Goal: Communication & Community: Answer question/provide support

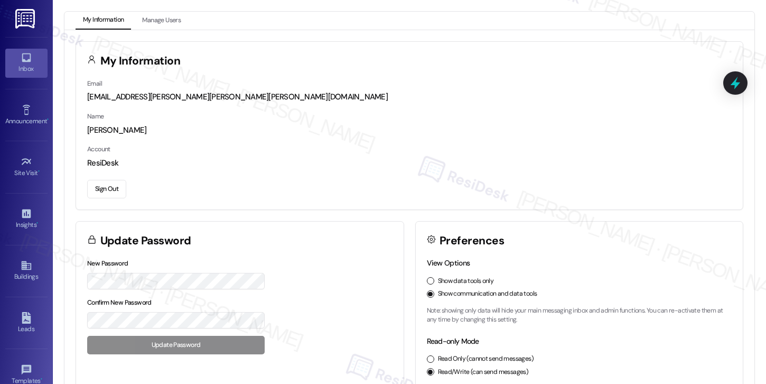
click at [28, 63] on div "Inbox" at bounding box center [26, 68] width 53 height 11
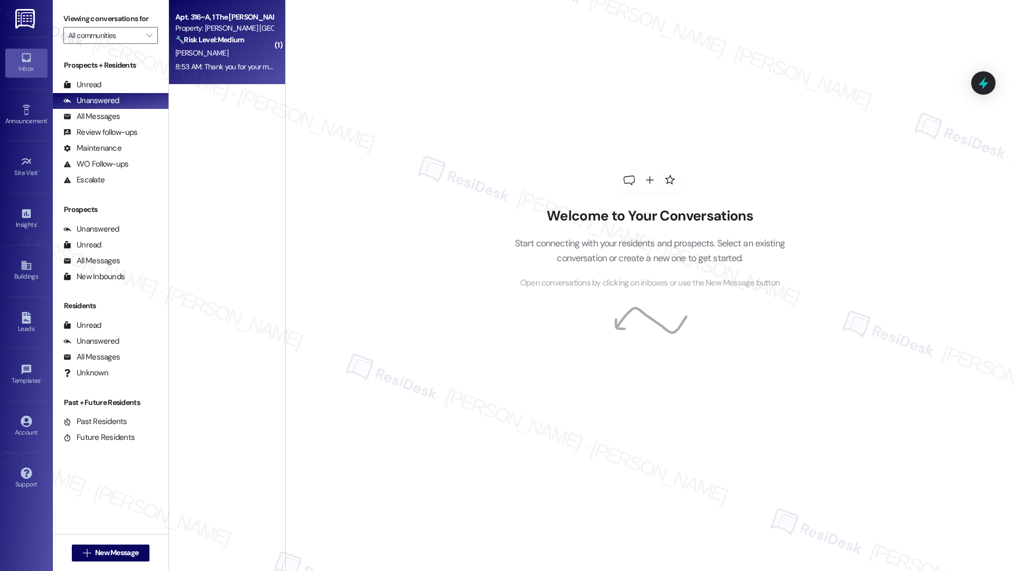
click at [203, 45] on div "🔧 Risk Level: Medium The resident inquired about stairwell access to each floor…" at bounding box center [224, 39] width 98 height 11
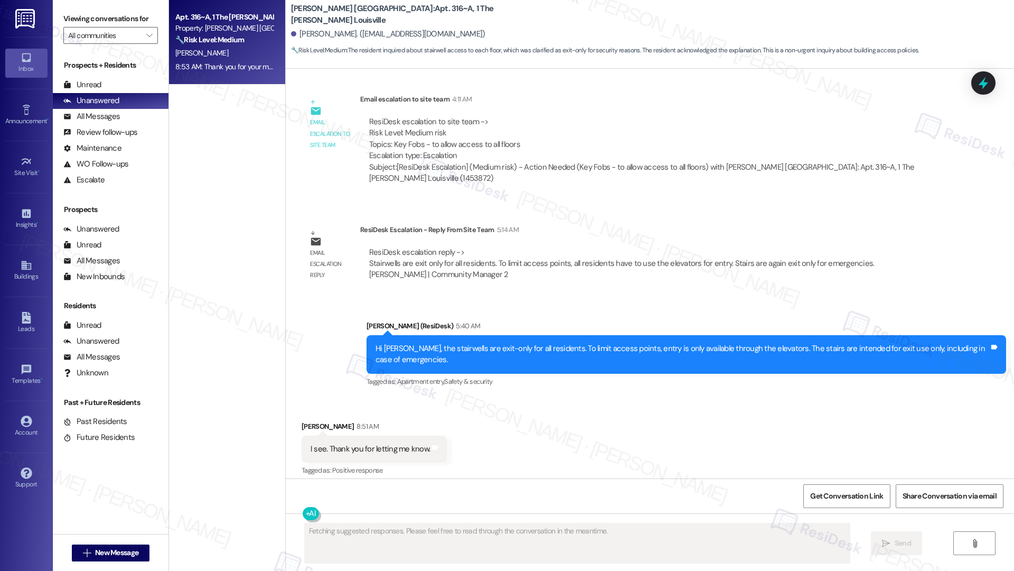
scroll to position [659, 0]
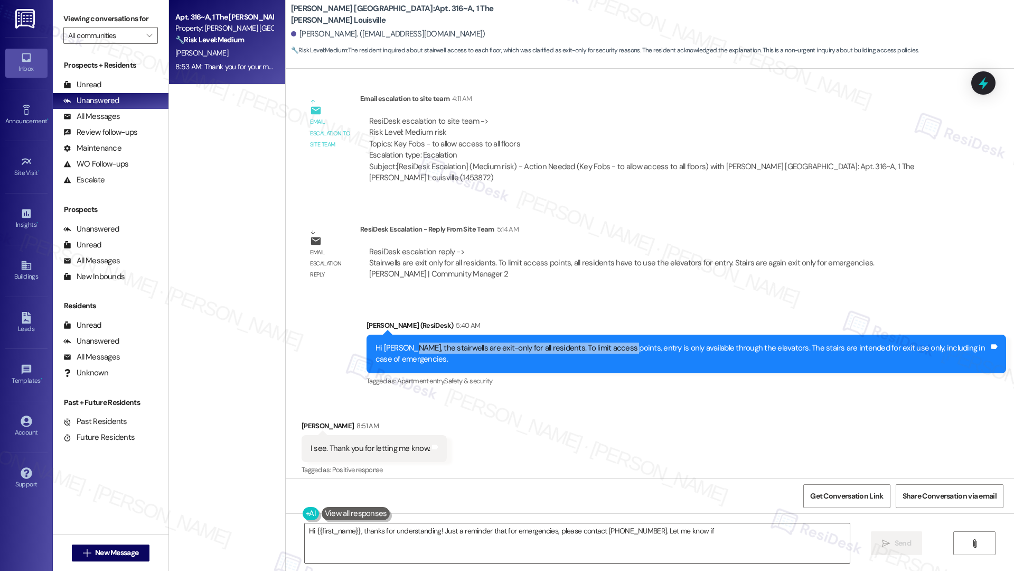
drag, startPoint x: 402, startPoint y: 324, endPoint x: 613, endPoint y: 327, distance: 210.8
click at [613, 342] on div "Hi [PERSON_NAME], the stairwells are exit-only for all residents. To limit acce…" at bounding box center [683, 353] width 614 height 23
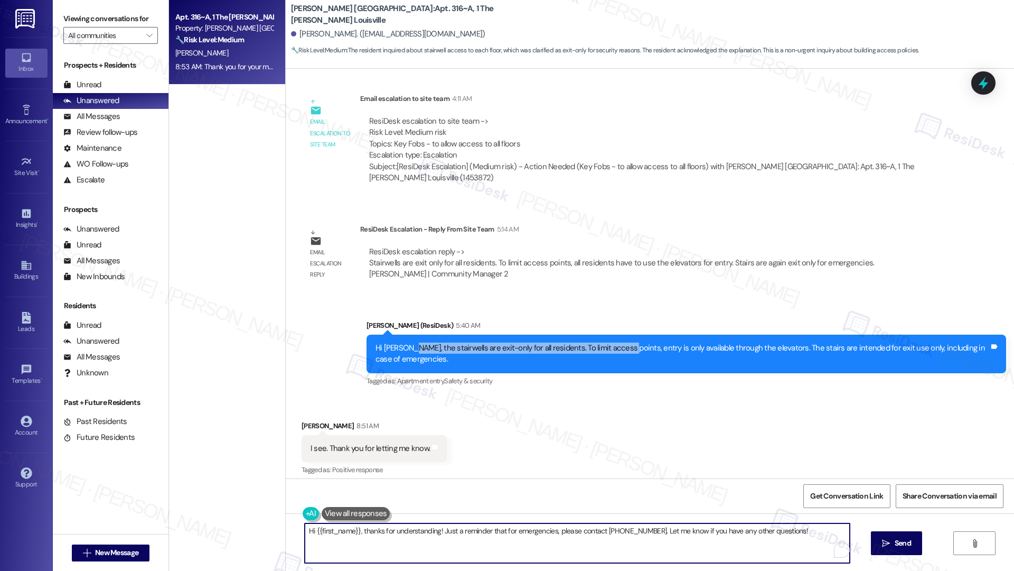
click at [444, 383] on textarea "Hi {{first_name}}, thanks for understanding! Just a reminder that for emergenci…" at bounding box center [577, 543] width 545 height 40
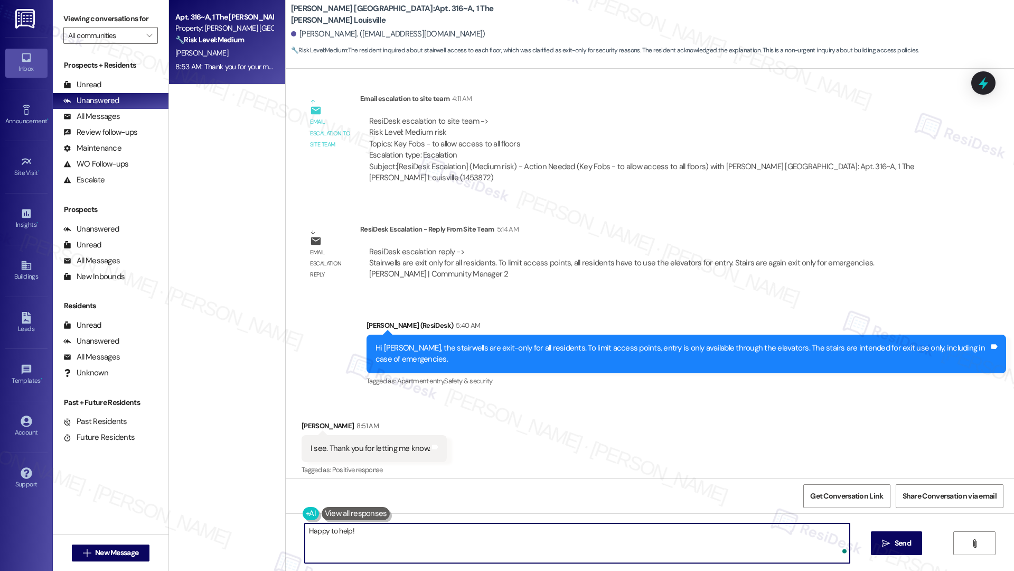
type textarea "Happy to help!"
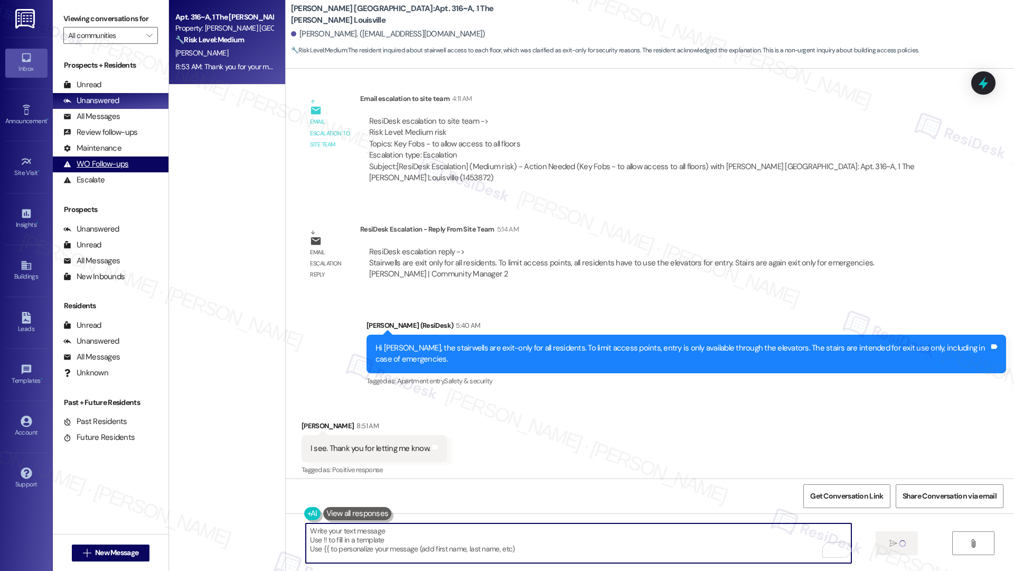
scroll to position [644, 0]
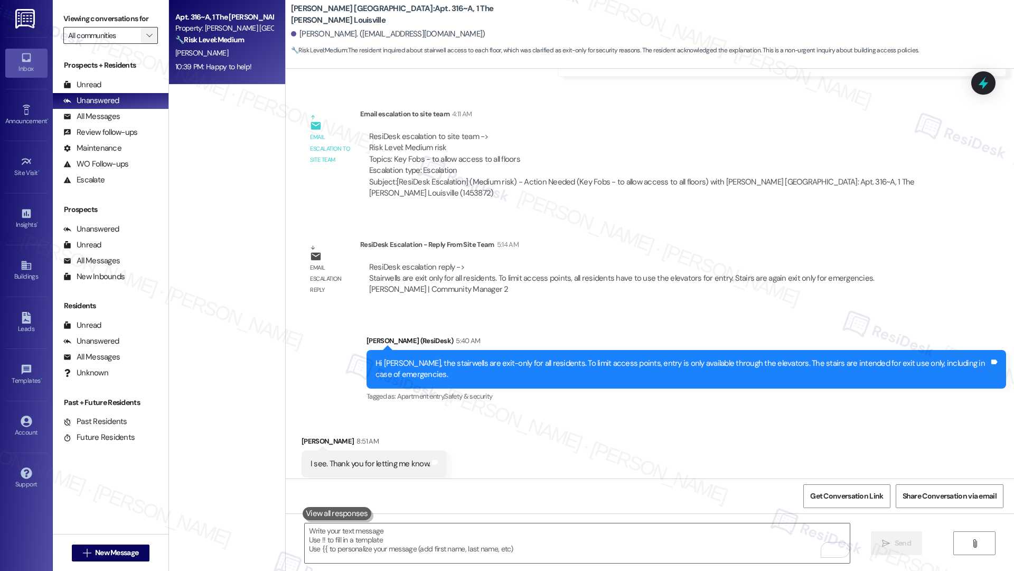
click at [146, 33] on icon "" at bounding box center [149, 35] width 6 height 8
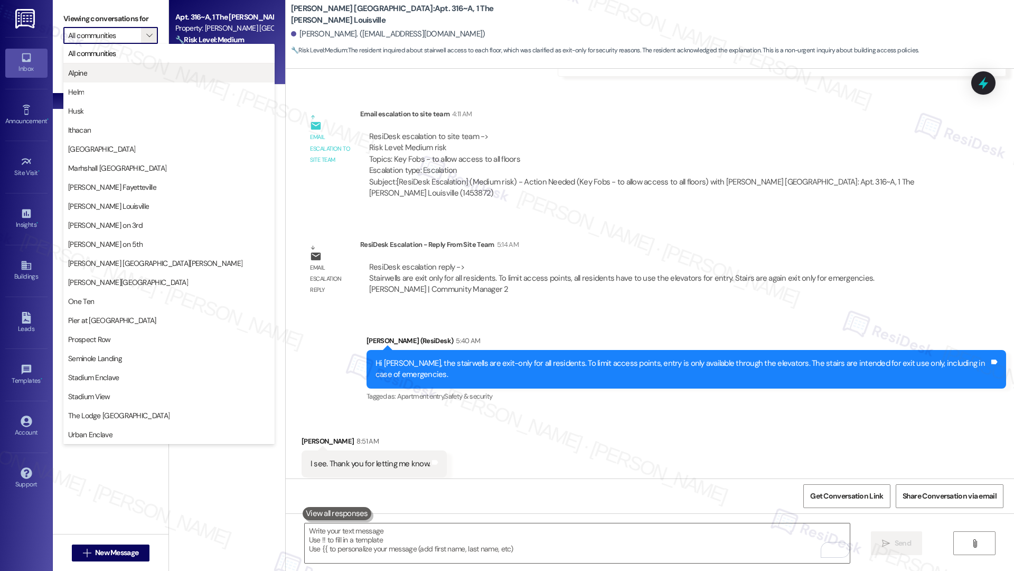
click at [120, 68] on span "Alpine" at bounding box center [169, 73] width 202 height 11
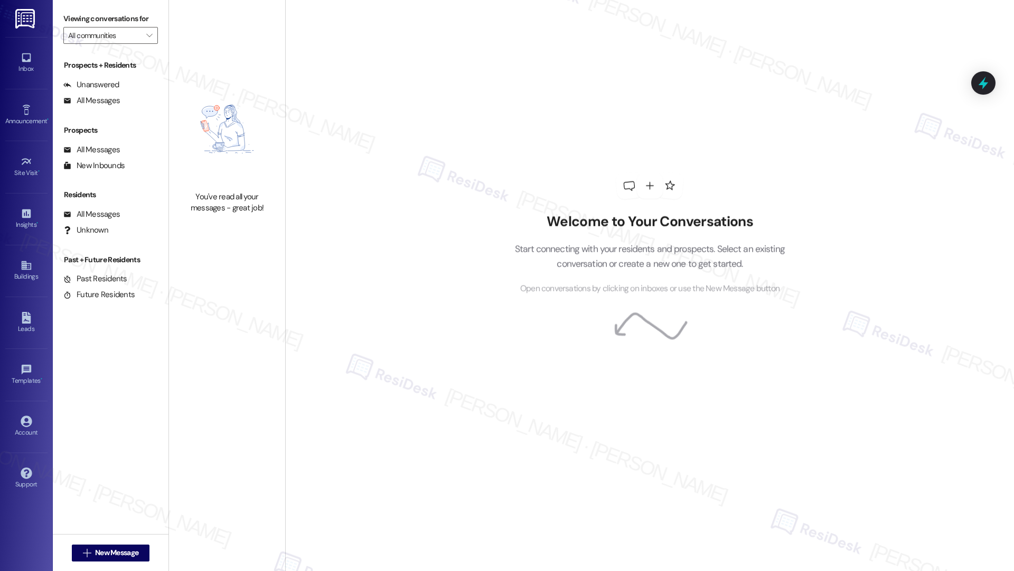
type input "Alpine"
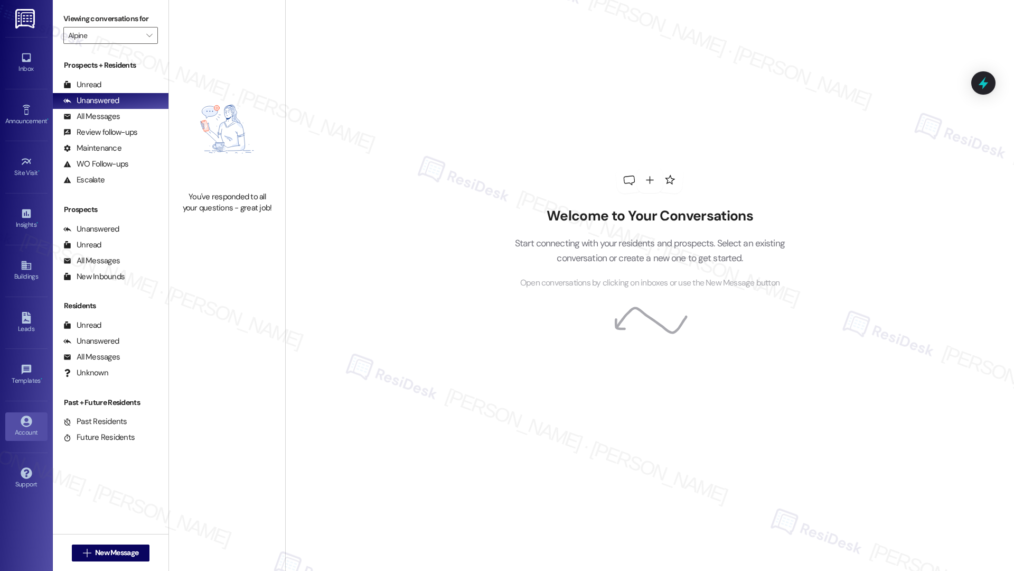
click at [25, 383] on div "Account" at bounding box center [26, 432] width 53 height 11
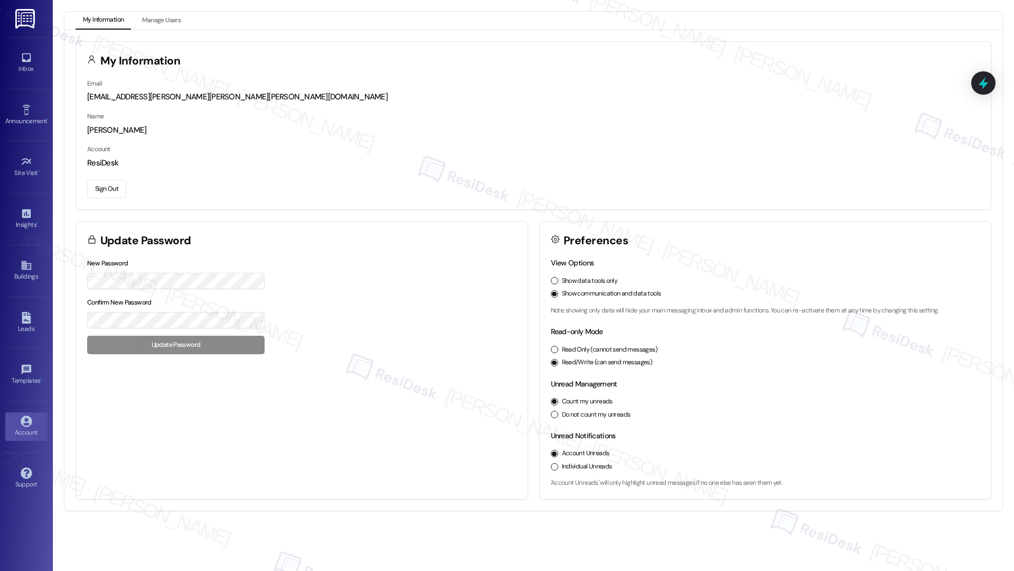
click at [111, 193] on button "Sign Out" at bounding box center [106, 189] width 39 height 18
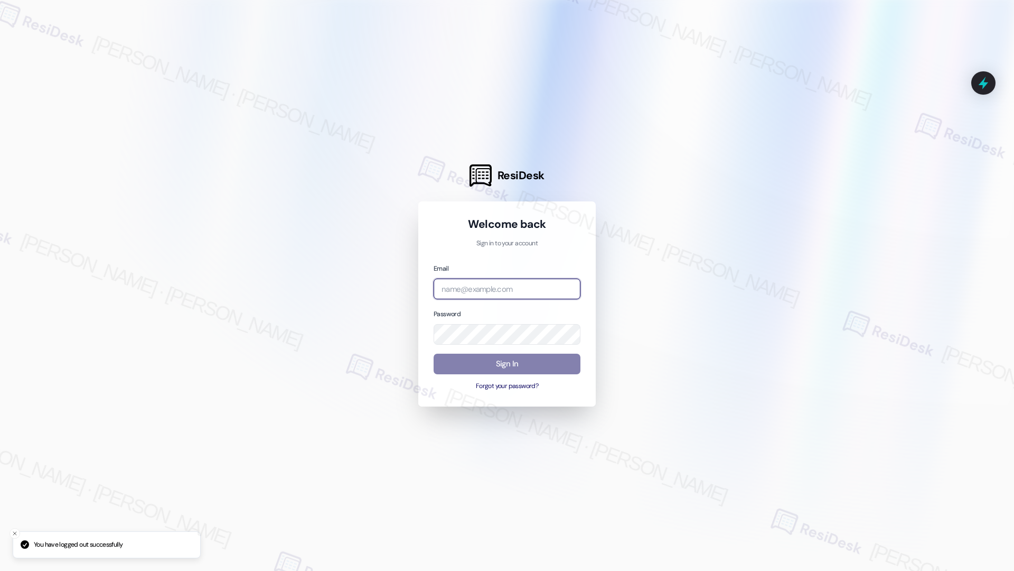
click at [501, 288] on input "email" at bounding box center [507, 288] width 147 height 21
type input "automated-surveys-lindy-mary.grace.tingson@lindy.com"
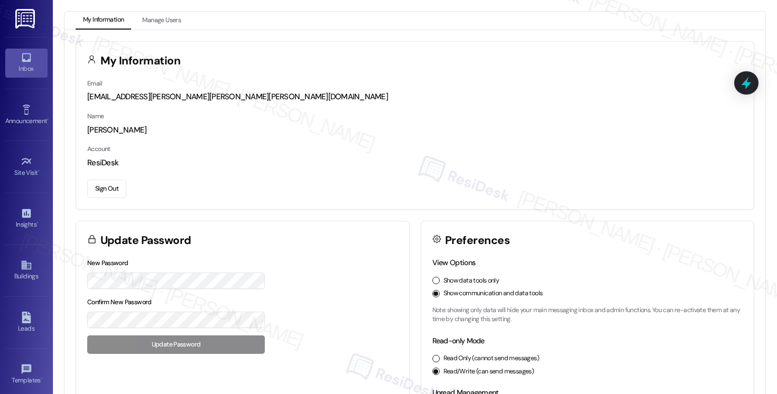
click at [29, 65] on div "Inbox" at bounding box center [26, 68] width 53 height 11
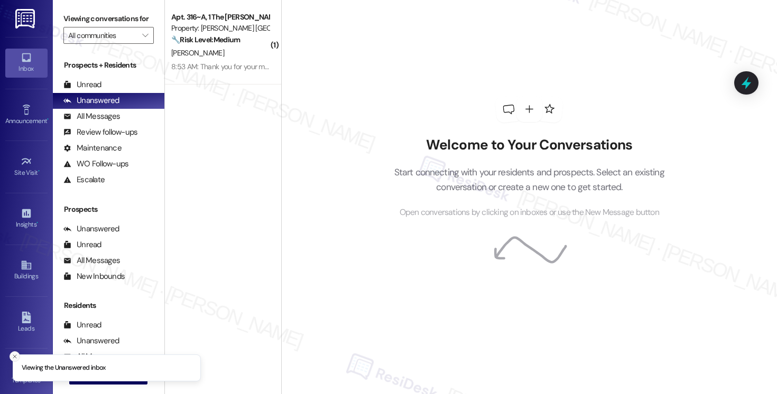
click at [12, 353] on icon "Close toast" at bounding box center [15, 356] width 6 height 6
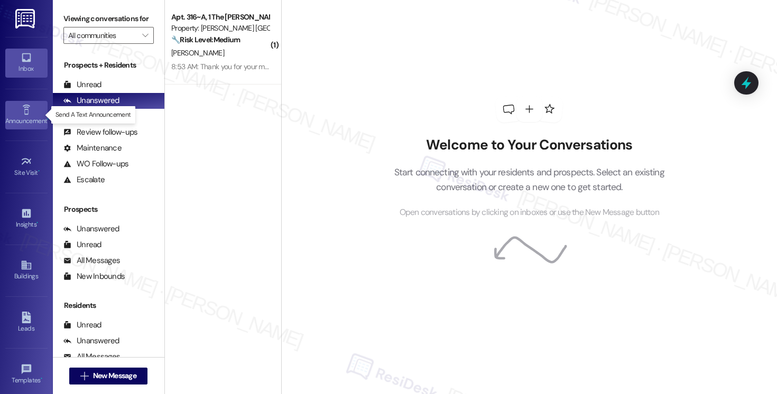
click at [24, 112] on icon at bounding box center [27, 110] width 12 height 12
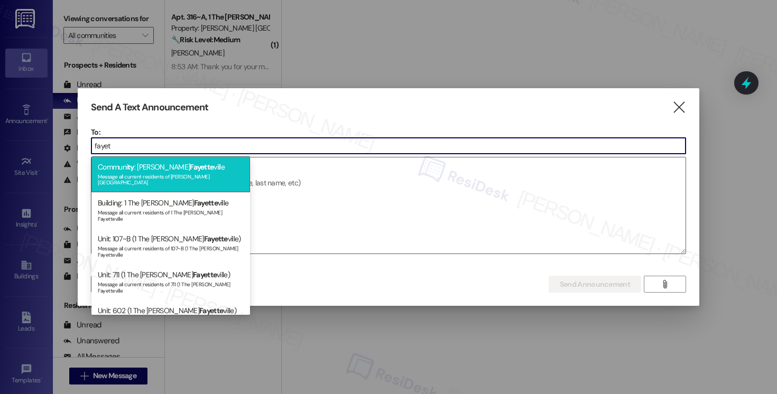
type input "fayet"
click at [239, 178] on div "Message all current residents of [PERSON_NAME][GEOGRAPHIC_DATA]" at bounding box center [171, 178] width 146 height 15
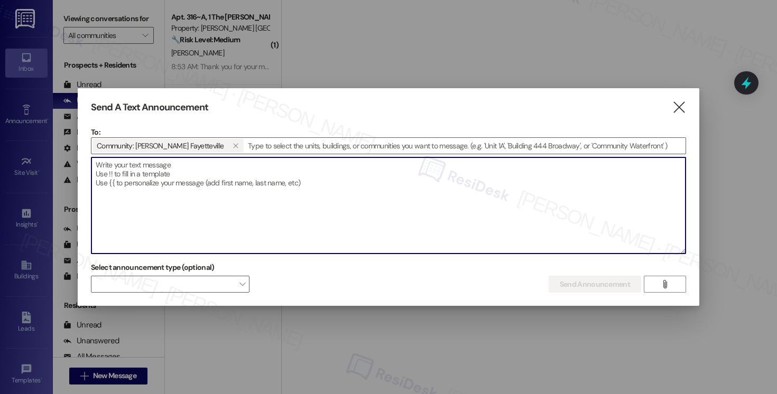
click at [239, 178] on textarea at bounding box center [388, 205] width 594 height 96
paste textarea "Hi {{first_name}}! We know we’ve been in touch regularly, but just to make thin…"
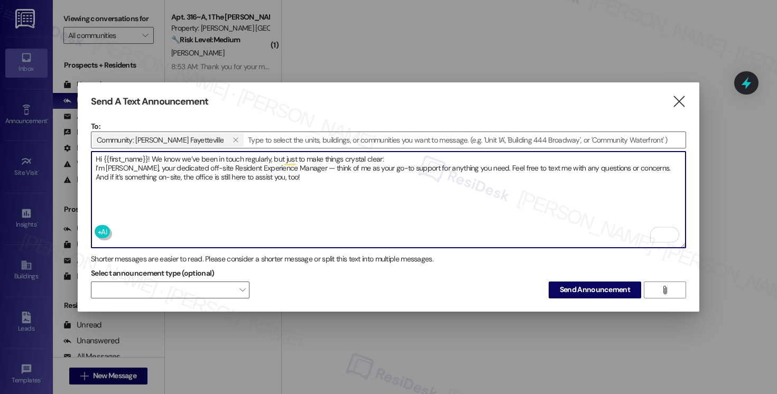
drag, startPoint x: 206, startPoint y: 158, endPoint x: 278, endPoint y: 157, distance: 71.9
click at [278, 157] on textarea "Hi {{first_name}}! We know we’ve been in touch regularly, but just to make thin…" at bounding box center [388, 200] width 594 height 96
drag, startPoint x: 125, startPoint y: 169, endPoint x: 254, endPoint y: 163, distance: 129.0
click at [254, 163] on textarea "Hi {{first_name}}! We know we’ve been in touch regularly, but just to make thin…" at bounding box center [388, 200] width 594 height 96
drag, startPoint x: 302, startPoint y: 165, endPoint x: 446, endPoint y: 167, distance: 143.7
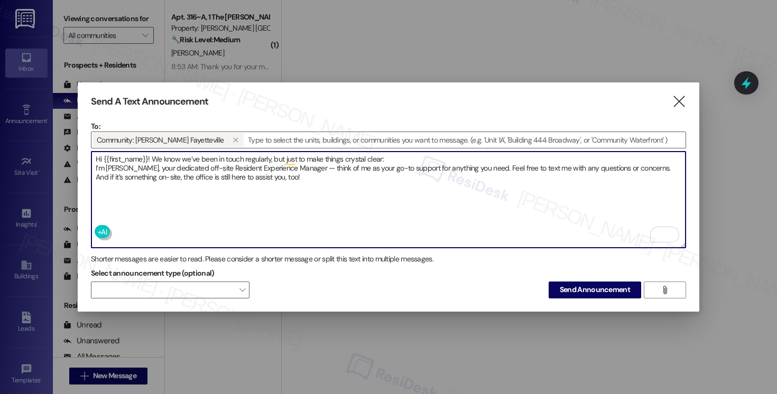
click at [446, 167] on textarea "Hi {{first_name}}! We know we’ve been in touch regularly, but just to make thin…" at bounding box center [388, 200] width 594 height 96
click at [394, 181] on textarea "Hi {{first_name}}! We know we’ve been in touch regularly, but just to make thin…" at bounding box center [388, 200] width 594 height 96
type textarea "Hi {{first_name}}! We know we’ve been in touch regularly, but just to make thin…"
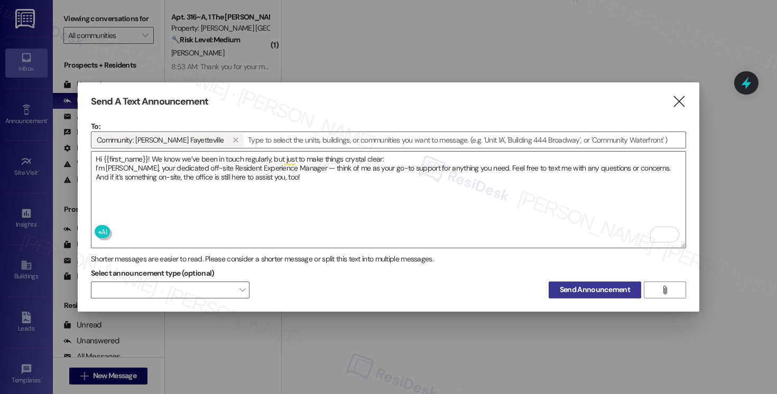
click at [561, 287] on span "Send Announcement" at bounding box center [594, 289] width 70 height 11
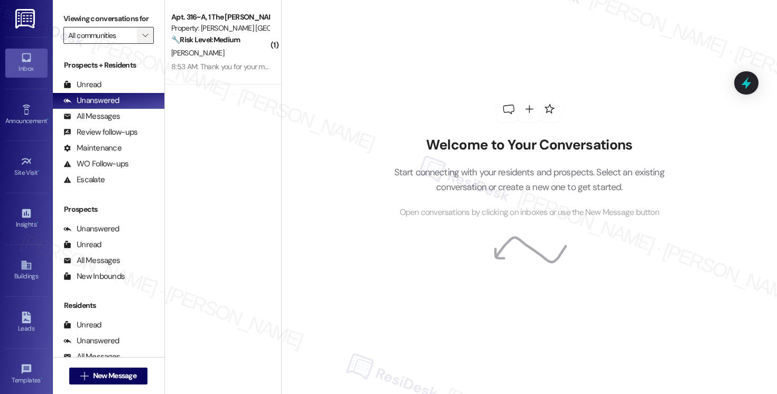
click at [142, 40] on icon "" at bounding box center [145, 35] width 6 height 8
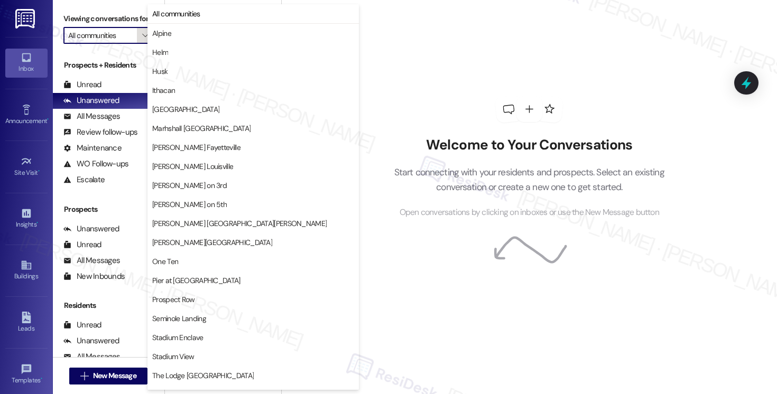
click at [142, 40] on icon "" at bounding box center [145, 35] width 6 height 8
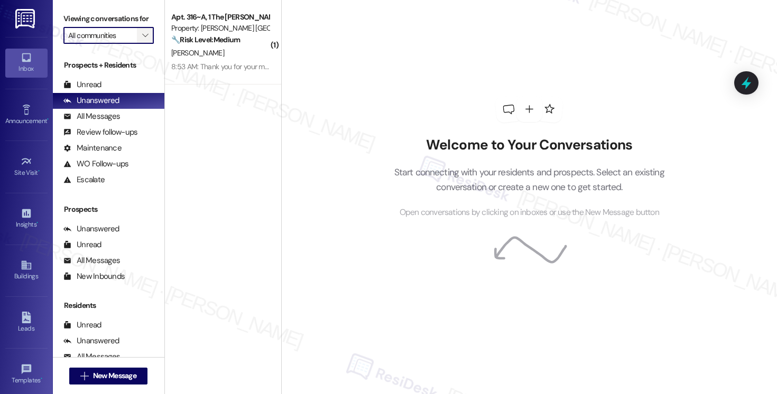
click at [142, 40] on icon "" at bounding box center [145, 35] width 6 height 8
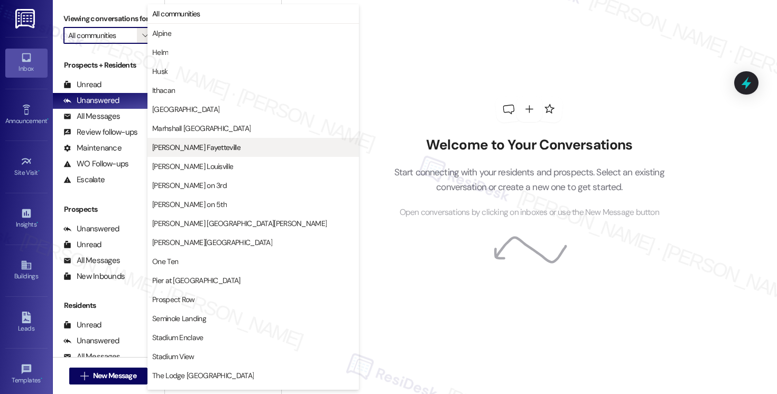
click at [176, 152] on span "[PERSON_NAME] Fayetteville" at bounding box center [196, 147] width 88 height 11
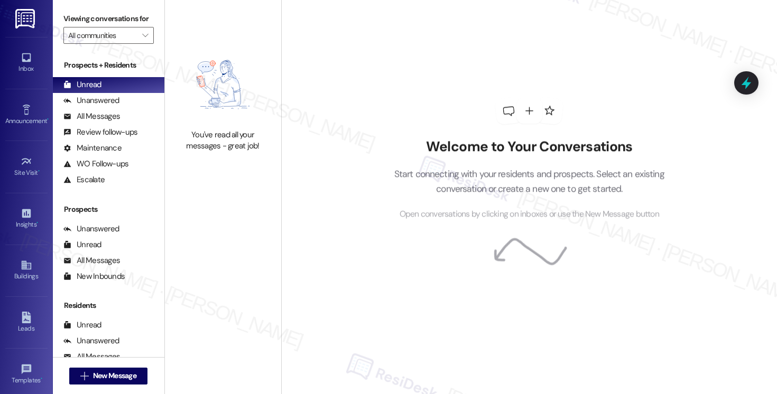
type input "[PERSON_NAME] Fayetteville"
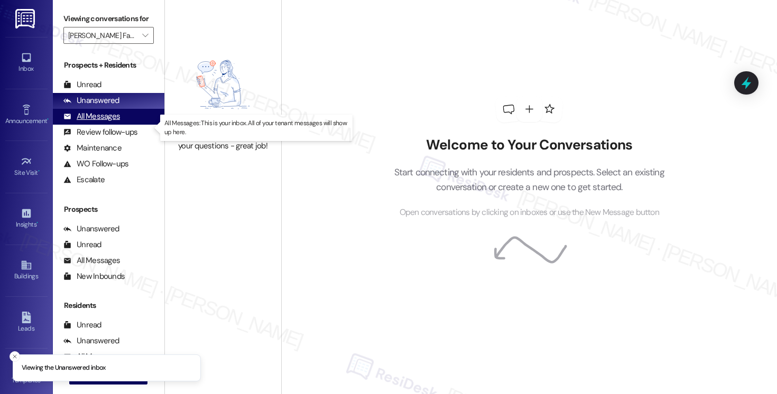
click at [105, 122] on div "All Messages" at bounding box center [91, 116] width 57 height 11
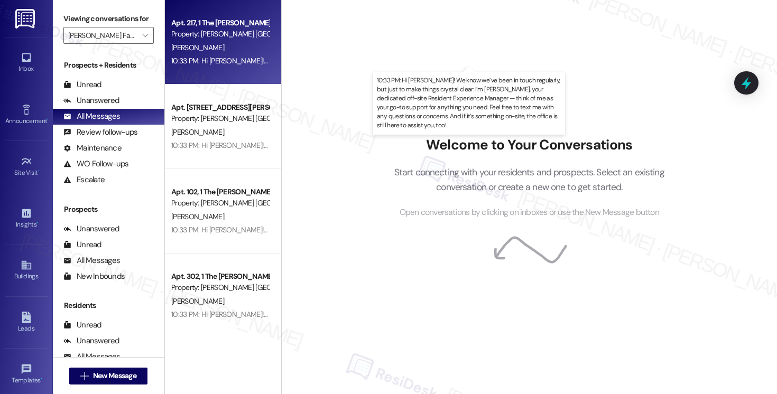
click at [206, 61] on div "10:33 PM: Hi [PERSON_NAME]! We know we’ve been in touch regularly, but just to …" at bounding box center [725, 61] width 1108 height 10
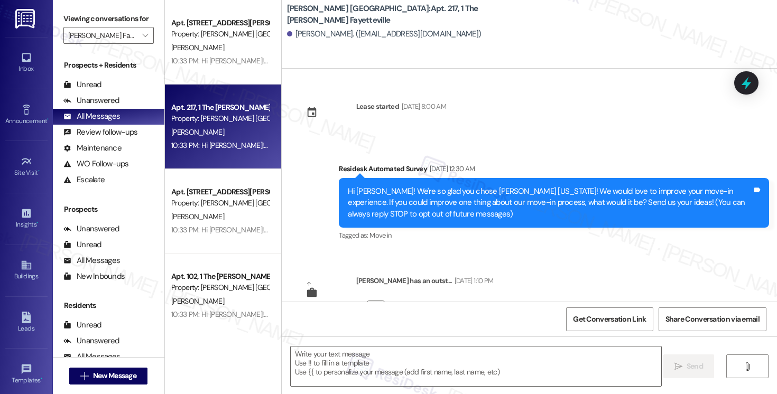
type textarea "Fetching suggested responses. Please feel free to read through the conversation…"
drag, startPoint x: 283, startPoint y: 15, endPoint x: 352, endPoint y: 15, distance: 69.2
click at [352, 15] on b "[PERSON_NAME] [GEOGRAPHIC_DATA]: Apt. 217, 1 The [PERSON_NAME] Fayetteville" at bounding box center [392, 14] width 211 height 23
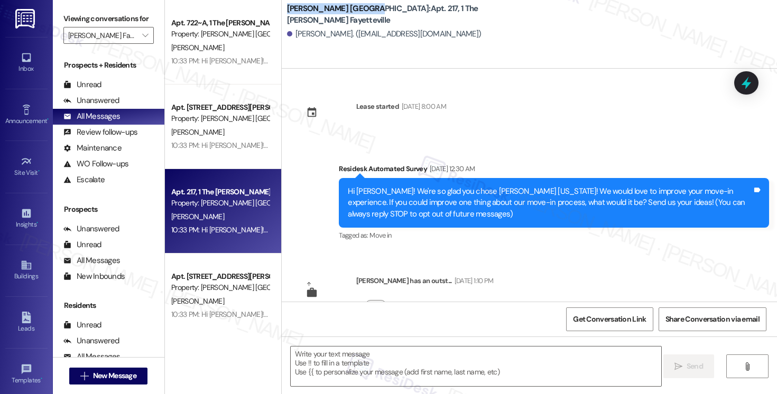
copy b "[PERSON_NAME] Fayetteville"
